Goal: Information Seeking & Learning: Understand process/instructions

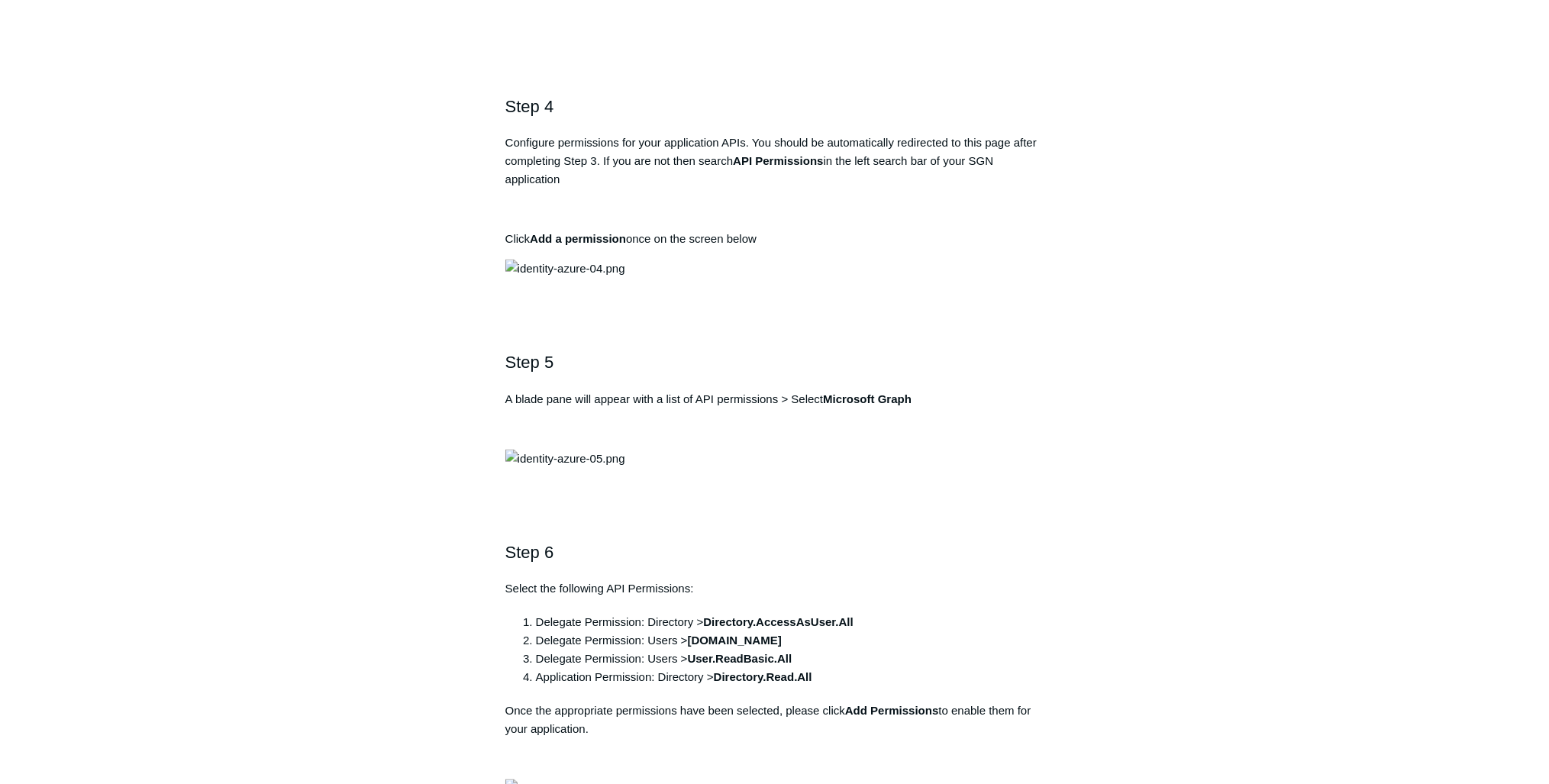
scroll to position [1343, 0]
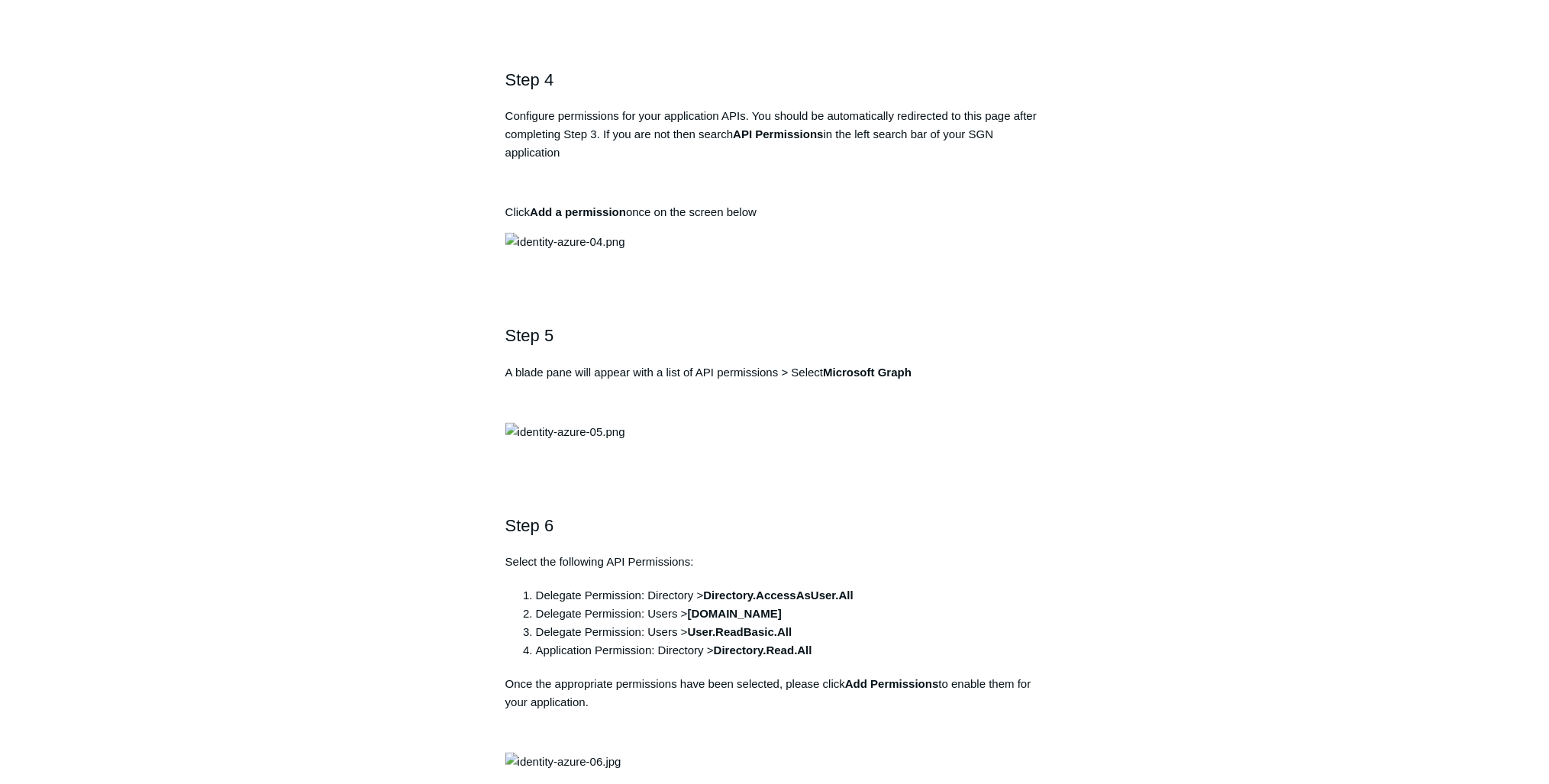
drag, startPoint x: 799, startPoint y: 376, endPoint x: 512, endPoint y: 377, distance: 287.0
copy pre "[URL][DOMAIN_NAME]"
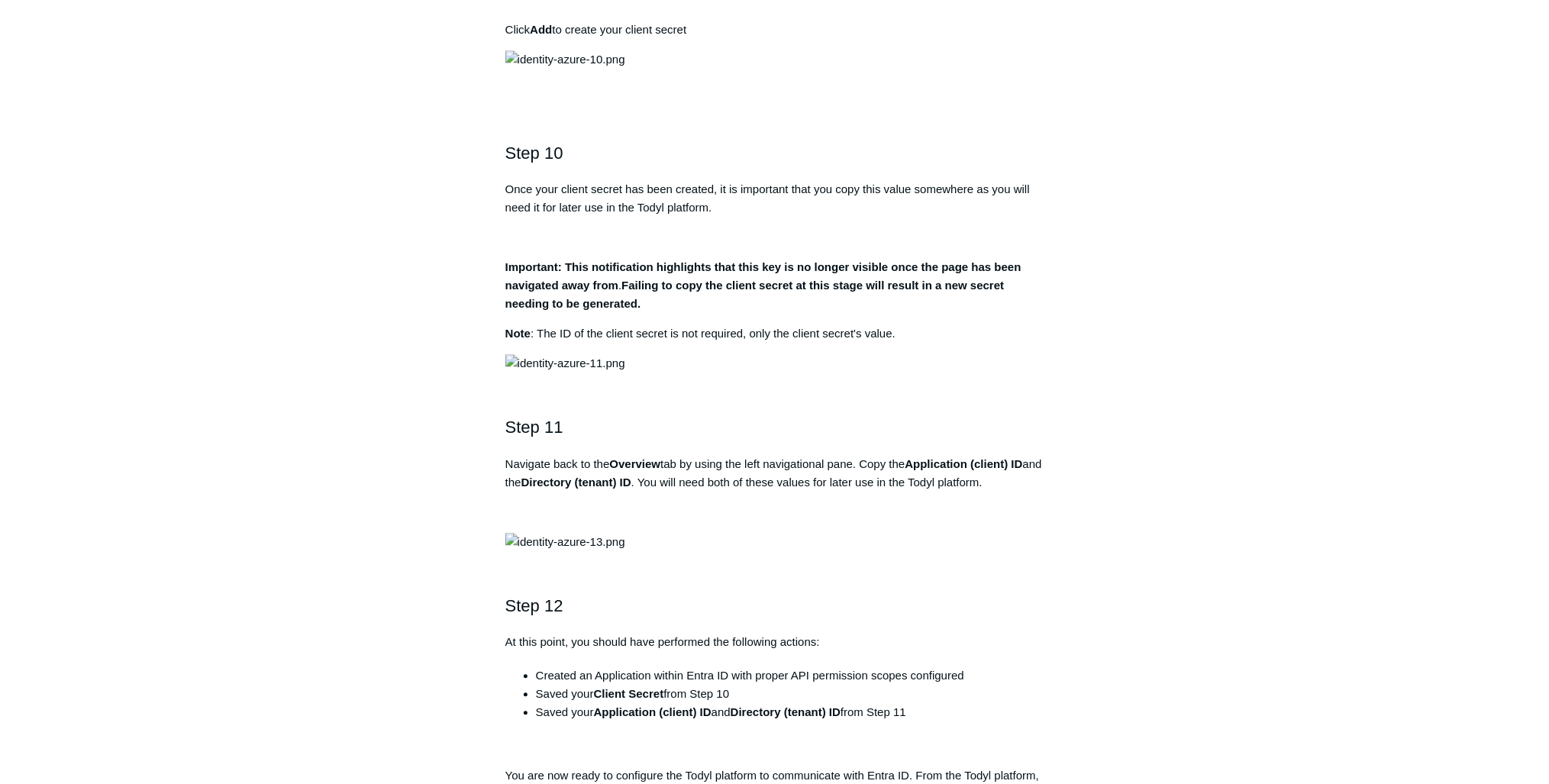
scroll to position [3052, 0]
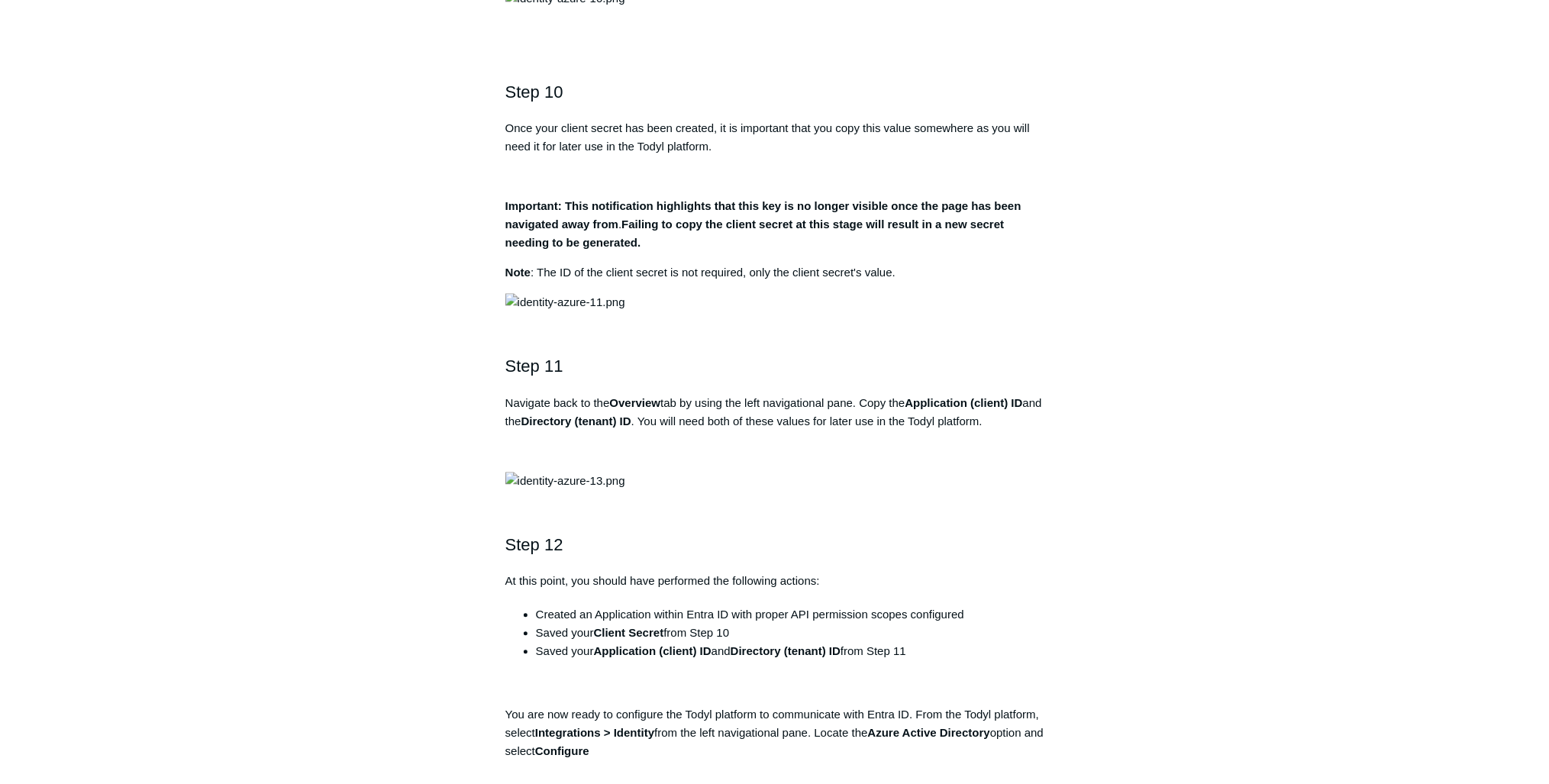
drag, startPoint x: 861, startPoint y: 292, endPoint x: 710, endPoint y: 292, distance: 151.0
copy strong "Directory.AccessAsUser.All"
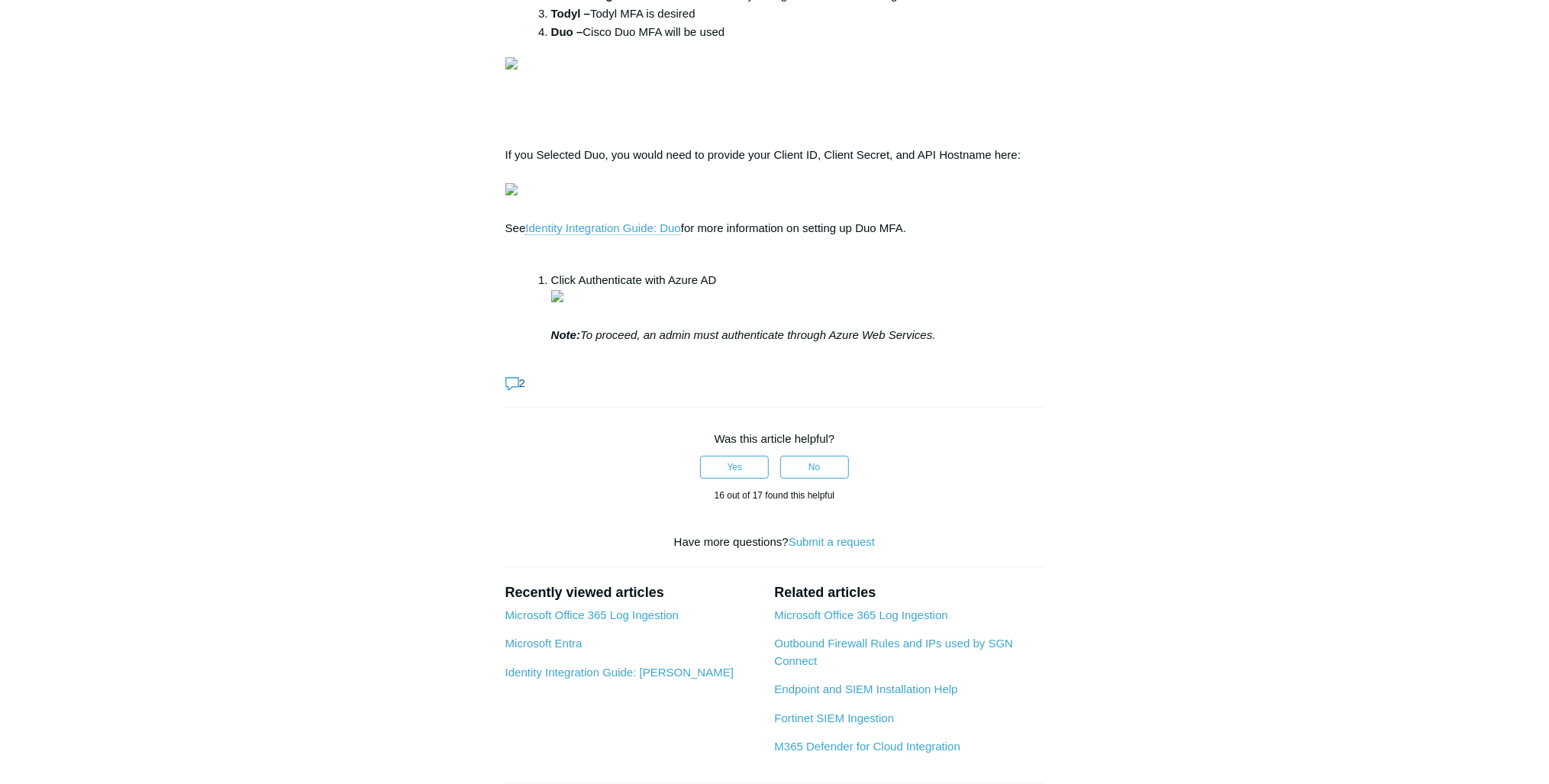
scroll to position [4884, 0]
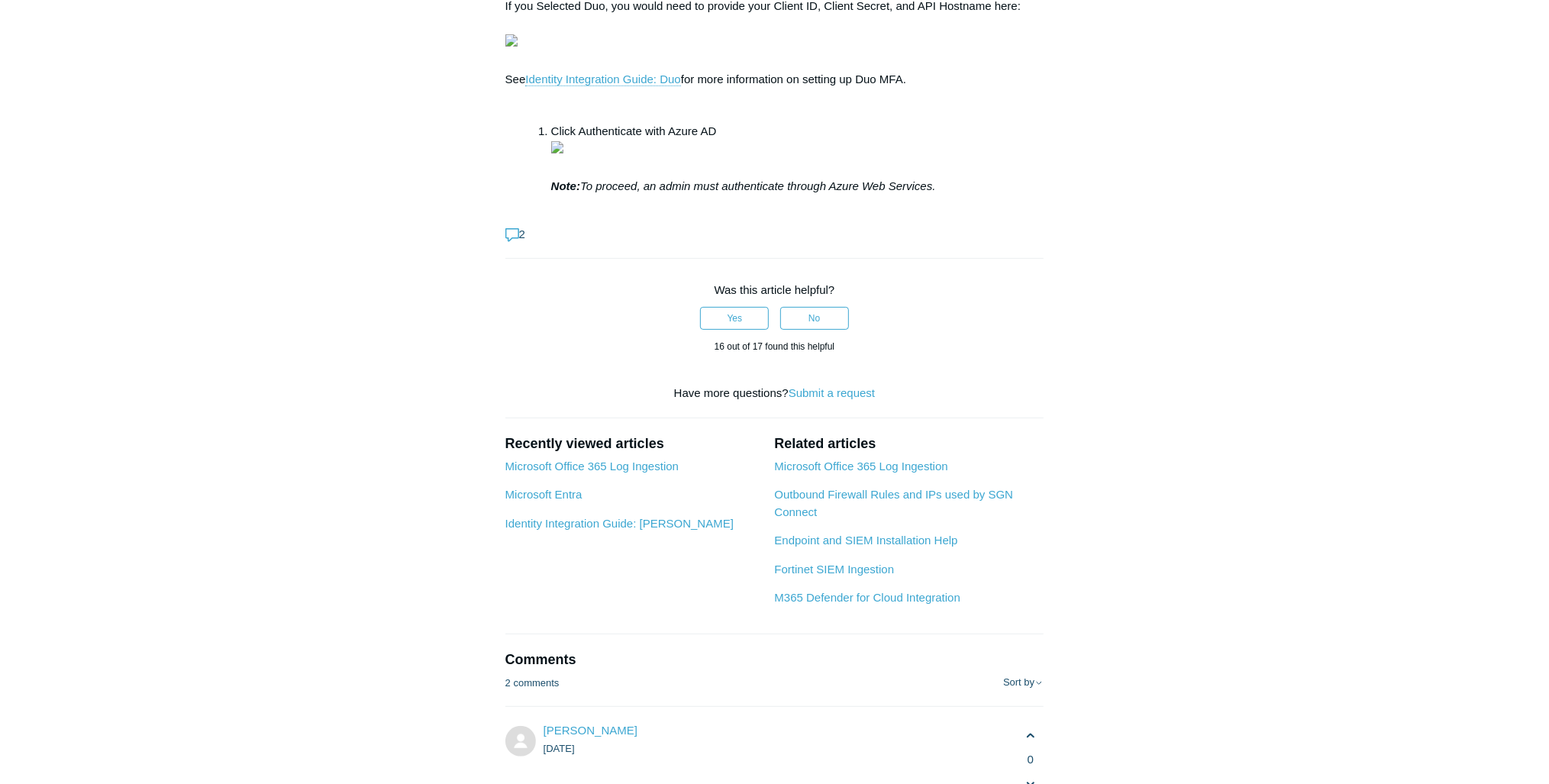
drag, startPoint x: 555, startPoint y: 260, endPoint x: 1017, endPoint y: 279, distance: 462.4
drag, startPoint x: 1017, startPoint y: 279, endPoint x: 1010, endPoint y: 319, distance: 40.6
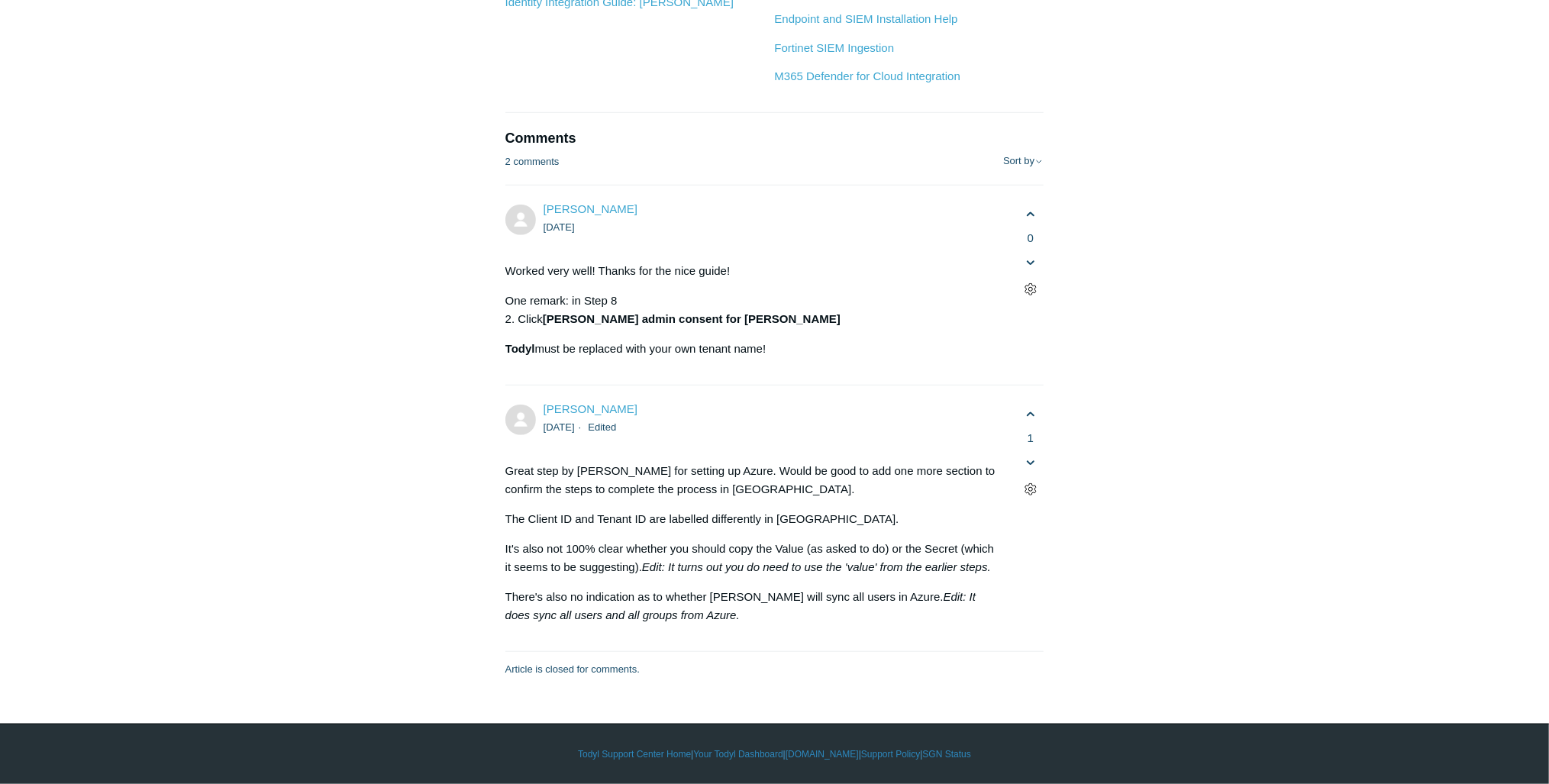
scroll to position [6104, 0]
drag, startPoint x: 713, startPoint y: 350, endPoint x: 1014, endPoint y: 389, distance: 303.5
drag, startPoint x: 1014, startPoint y: 389, endPoint x: 760, endPoint y: 379, distance: 254.2
